Goal: Information Seeking & Learning: Learn about a topic

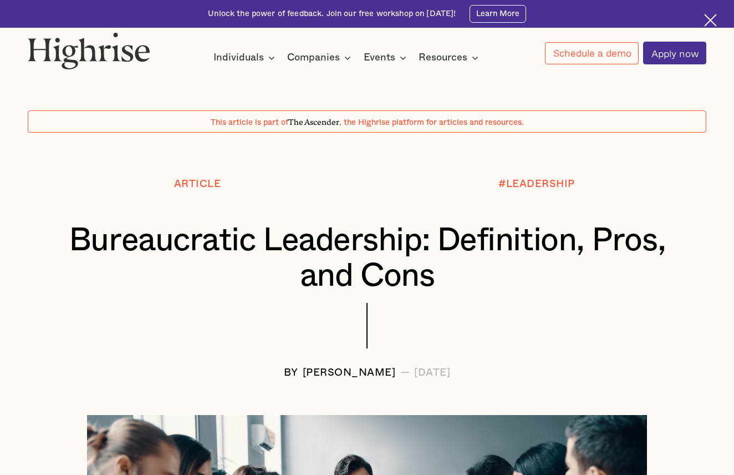
click at [321, 2] on div "Unlock the power of feedback. Join our free workshop on [DATE]! Learn More" at bounding box center [367, 14] width 734 height 28
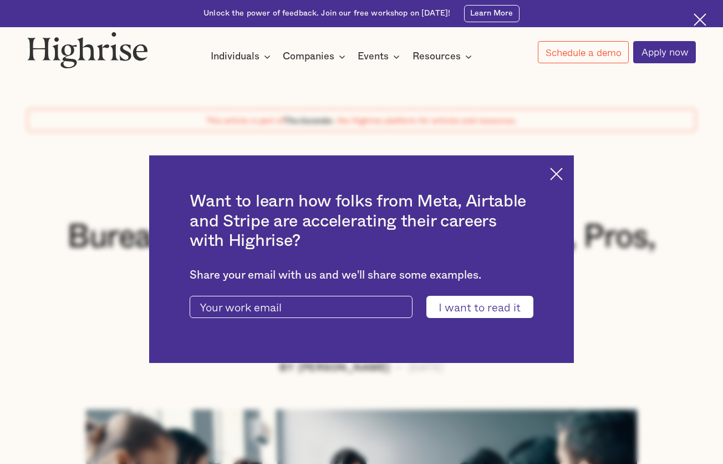
click at [549, 167] on div "Want to learn how folks from Meta, Airtable and Stripe are accelerating their c…" at bounding box center [361, 258] width 425 height 207
click at [552, 174] on img at bounding box center [556, 174] width 13 height 13
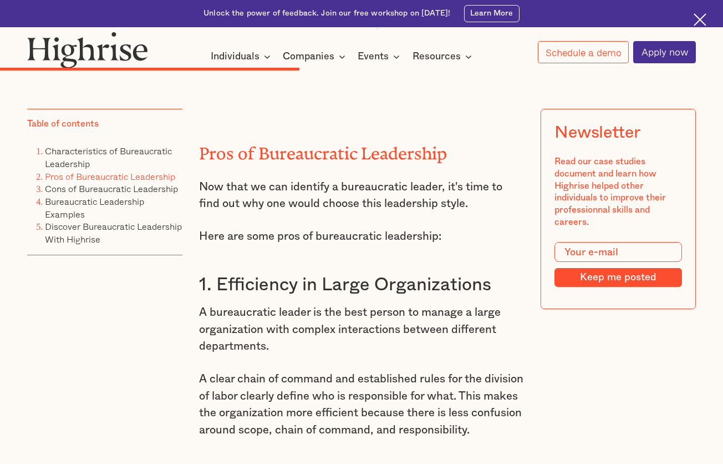
scroll to position [3489, 0]
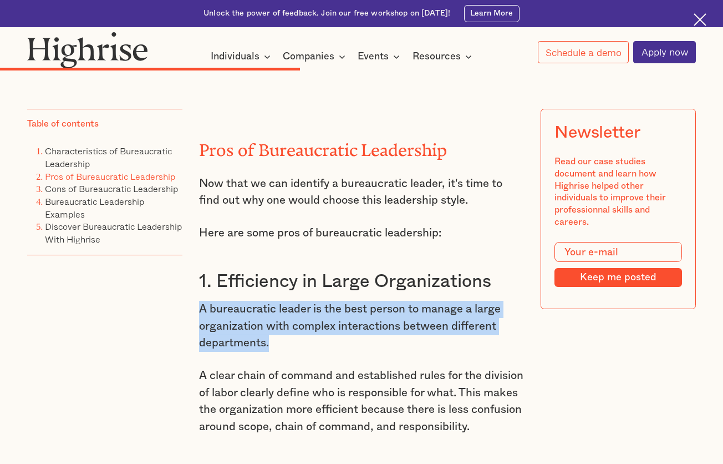
drag, startPoint x: 194, startPoint y: 253, endPoint x: 272, endPoint y: 287, distance: 84.9
copy p "A bureaucratic leader is the best person to manage a large organization with co…"
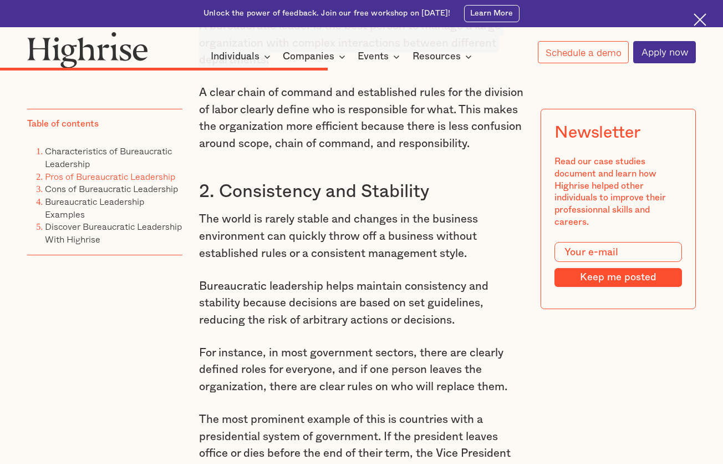
scroll to position [3775, 0]
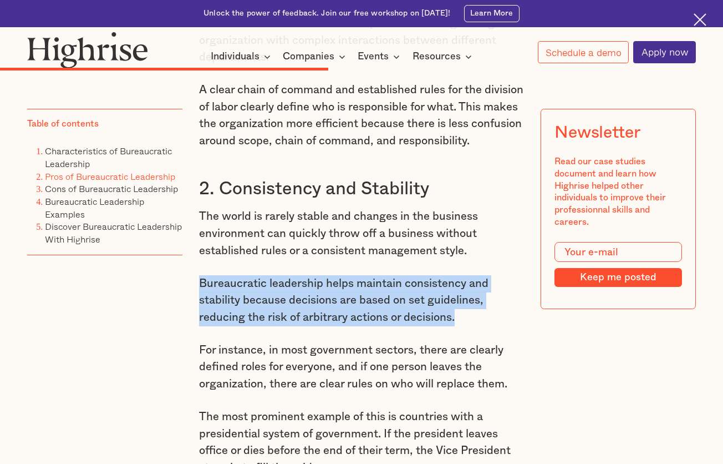
drag, startPoint x: 197, startPoint y: 245, endPoint x: 491, endPoint y: 286, distance: 296.8
copy p "Bureaucratic leadership helps maintain consistency and stability because decisi…"
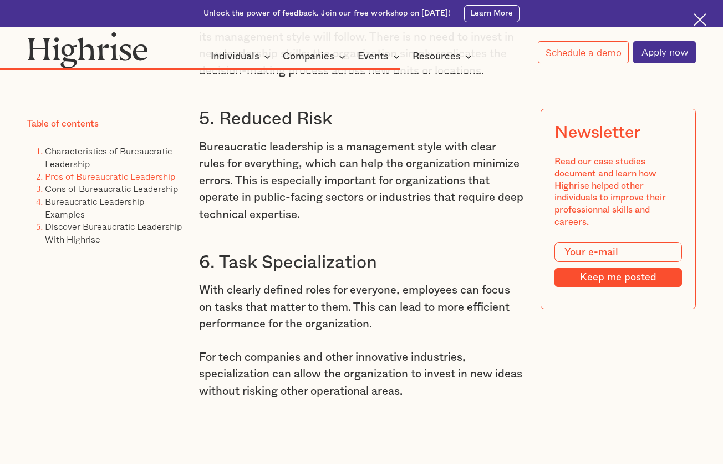
scroll to position [4518, 0]
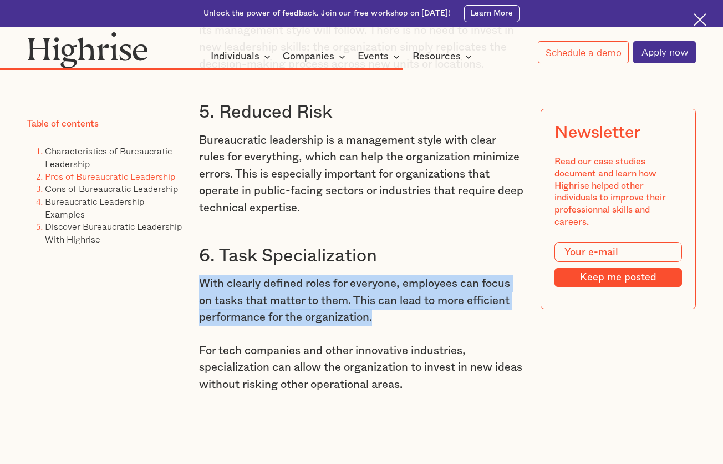
drag, startPoint x: 201, startPoint y: 232, endPoint x: 381, endPoint y: 260, distance: 182.4
click at [381, 275] on p "With clearly defined roles for everyone, employees can focus on tasks that matt…" at bounding box center [361, 300] width 325 height 51
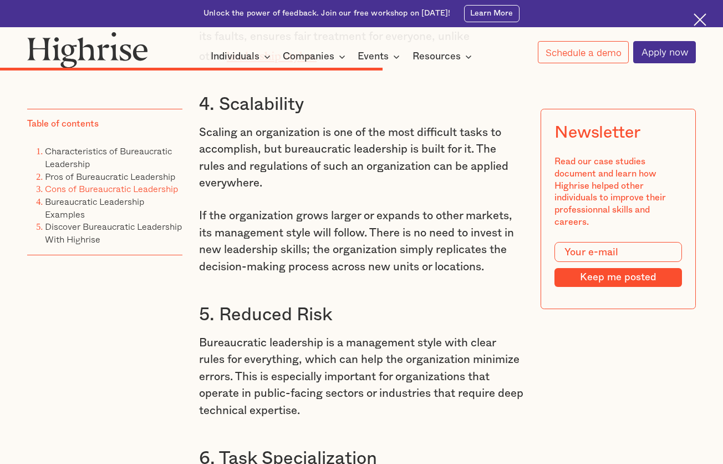
scroll to position [4304, 0]
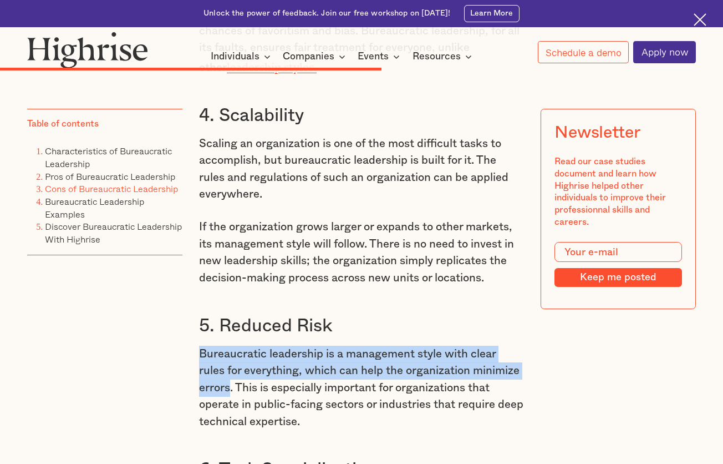
drag, startPoint x: 195, startPoint y: 305, endPoint x: 232, endPoint y: 342, distance: 51.8
copy p "Bureaucratic leadership is a management style with clear rules for everything, …"
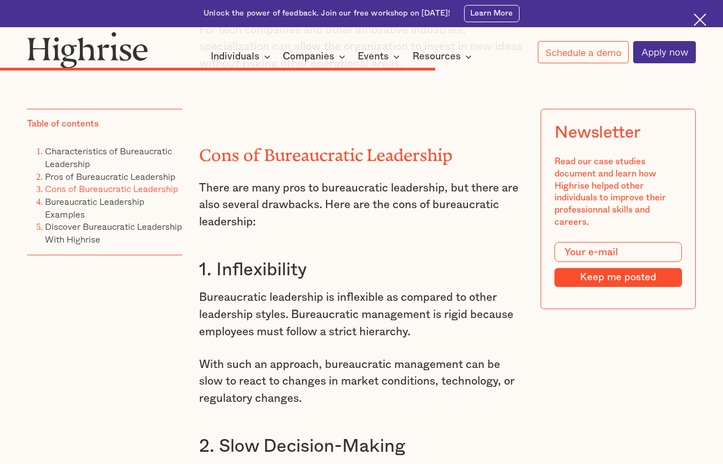
scroll to position [4845, 0]
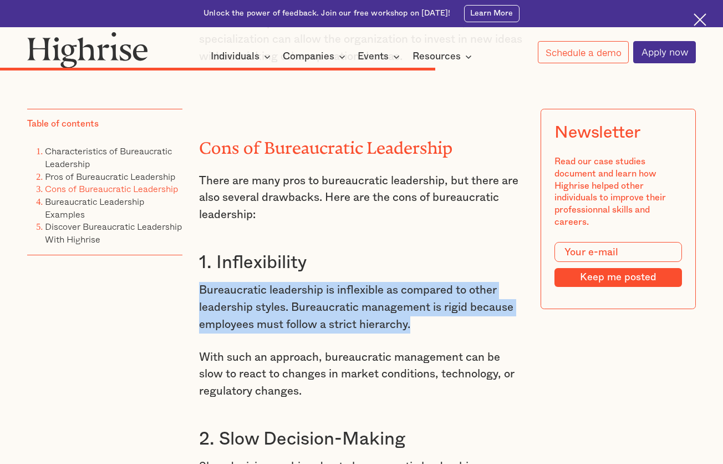
drag, startPoint x: 202, startPoint y: 234, endPoint x: 419, endPoint y: 264, distance: 219.5
click at [419, 282] on p "Bureaucratic leadership is inflexible as compared to other leadership styles. B…" at bounding box center [361, 307] width 325 height 51
copy p "Bureaucratic leadership is inflexible as compared to other leadership styles. B…"
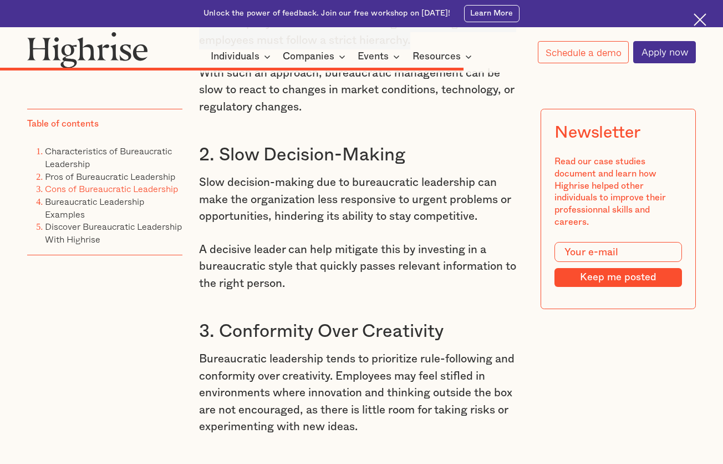
scroll to position [5129, 0]
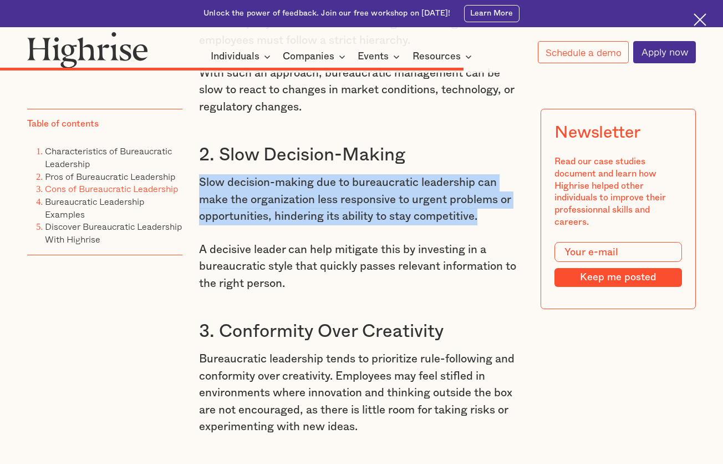
drag, startPoint x: 197, startPoint y: 120, endPoint x: 483, endPoint y: 159, distance: 288.3
copy p "Slow decision-making due to bureaucratic leadership can make the organization l…"
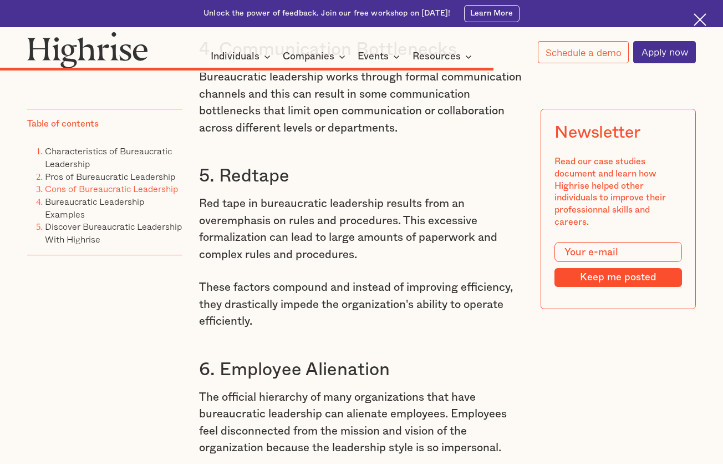
scroll to position [5554, 0]
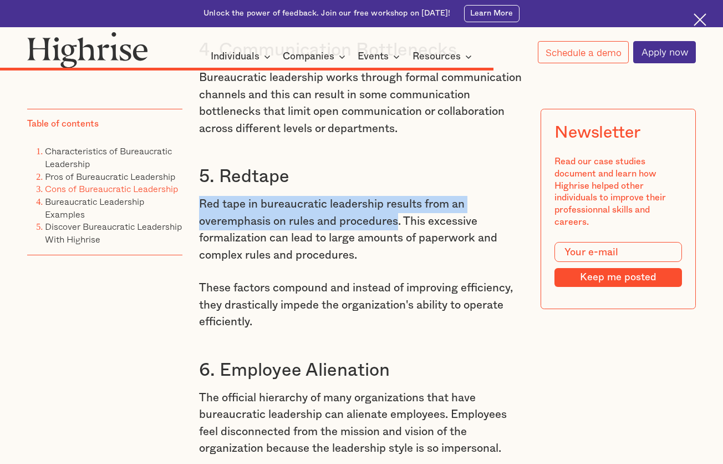
drag, startPoint x: 201, startPoint y: 139, endPoint x: 399, endPoint y: 161, distance: 199.9
click at [399, 196] on p "Red tape in bureaucratic leadership results from an overemphasis on rules and p…" at bounding box center [361, 230] width 325 height 68
copy p "Red tape in bureaucratic leadership results from an overemphasis on rules and p…"
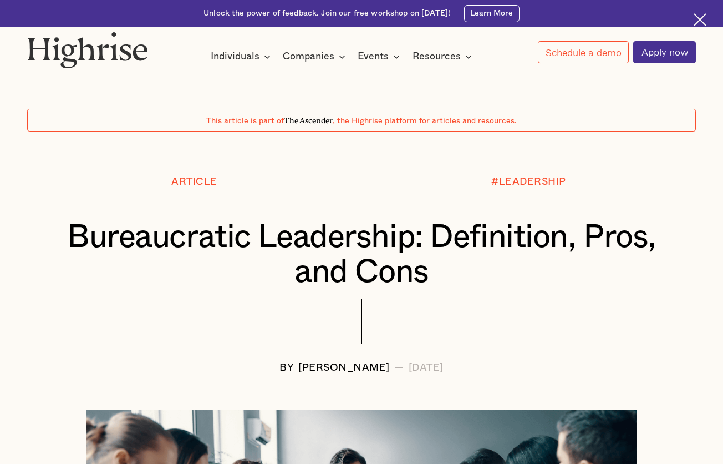
scroll to position [0, 0]
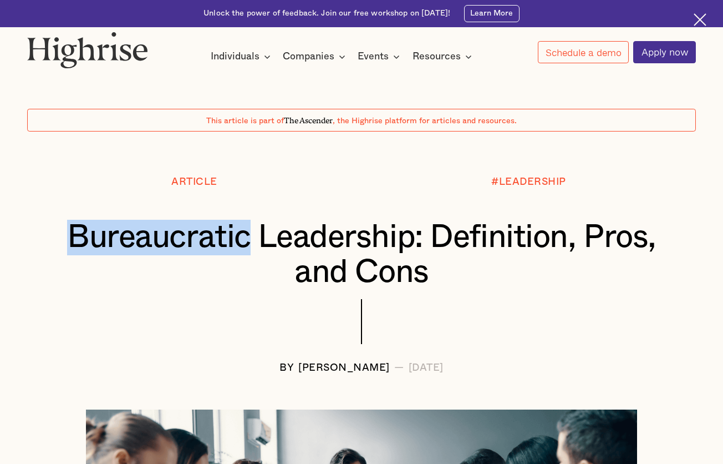
drag, startPoint x: 255, startPoint y: 226, endPoint x: 74, endPoint y: 218, distance: 181.0
click at [74, 220] on h1 "Bureaucratic Leadership: Definition, Pros, and Cons" at bounding box center [361, 255] width 613 height 71
copy h1 "Bureaucratic"
